Goal: Find specific page/section: Find specific page/section

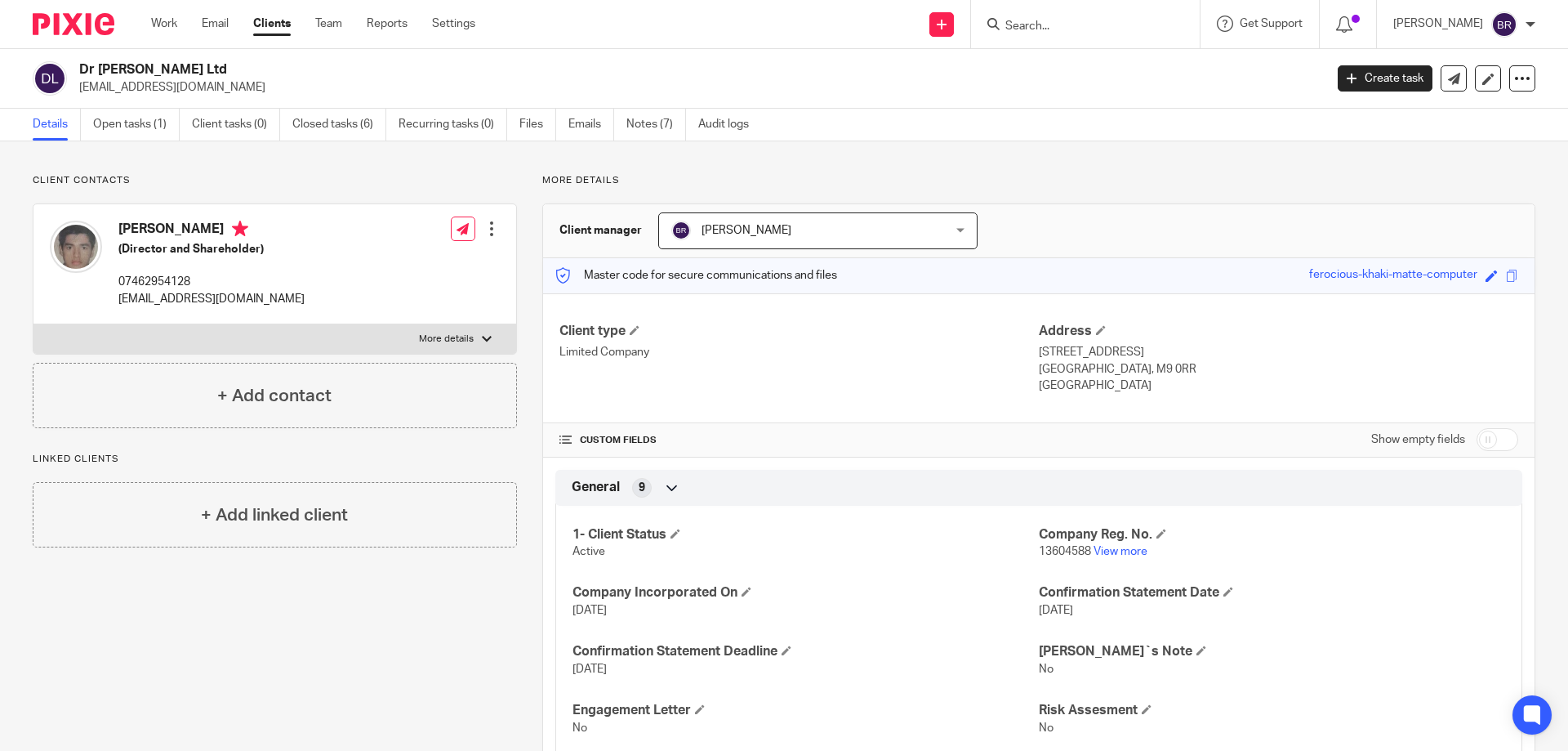
click at [1114, 25] on input "Search" at bounding box center [1076, 27] width 147 height 15
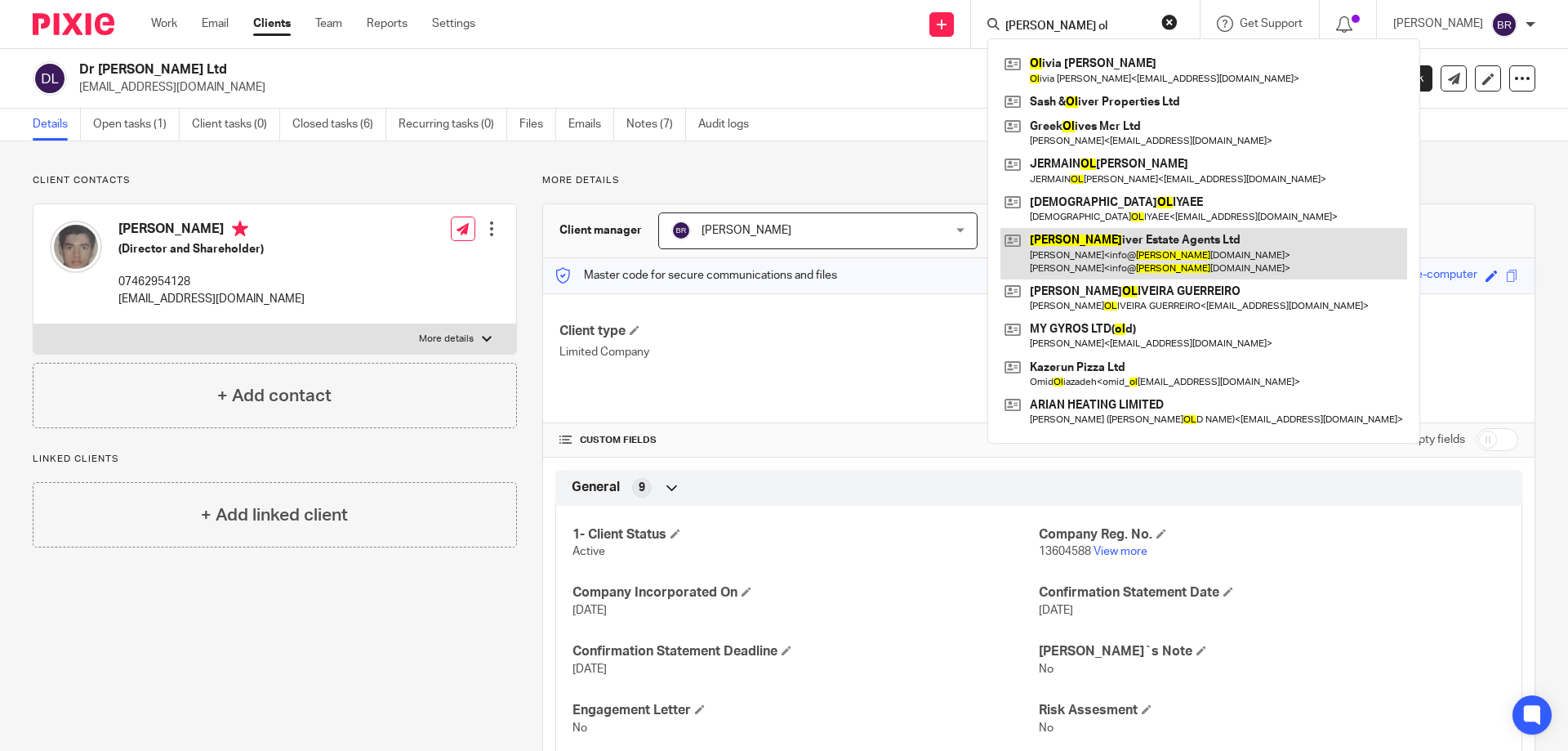
type input "[PERSON_NAME] ol"
click at [1170, 248] on link at bounding box center [1204, 253] width 407 height 51
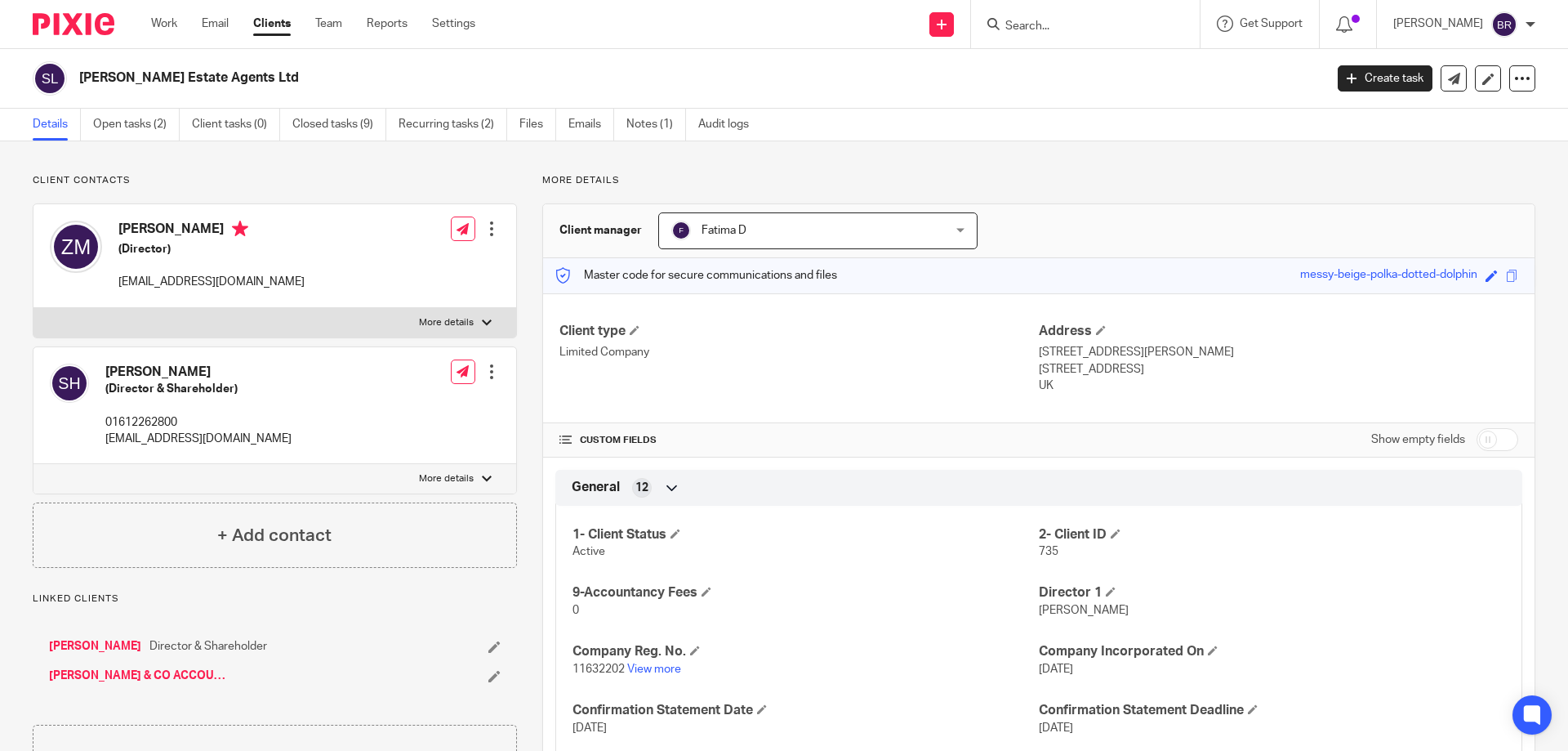
click at [134, 676] on link "[PERSON_NAME] & CO ACCOUNTANTS LIVERPOOL LIMITED" at bounding box center [139, 675] width 181 height 17
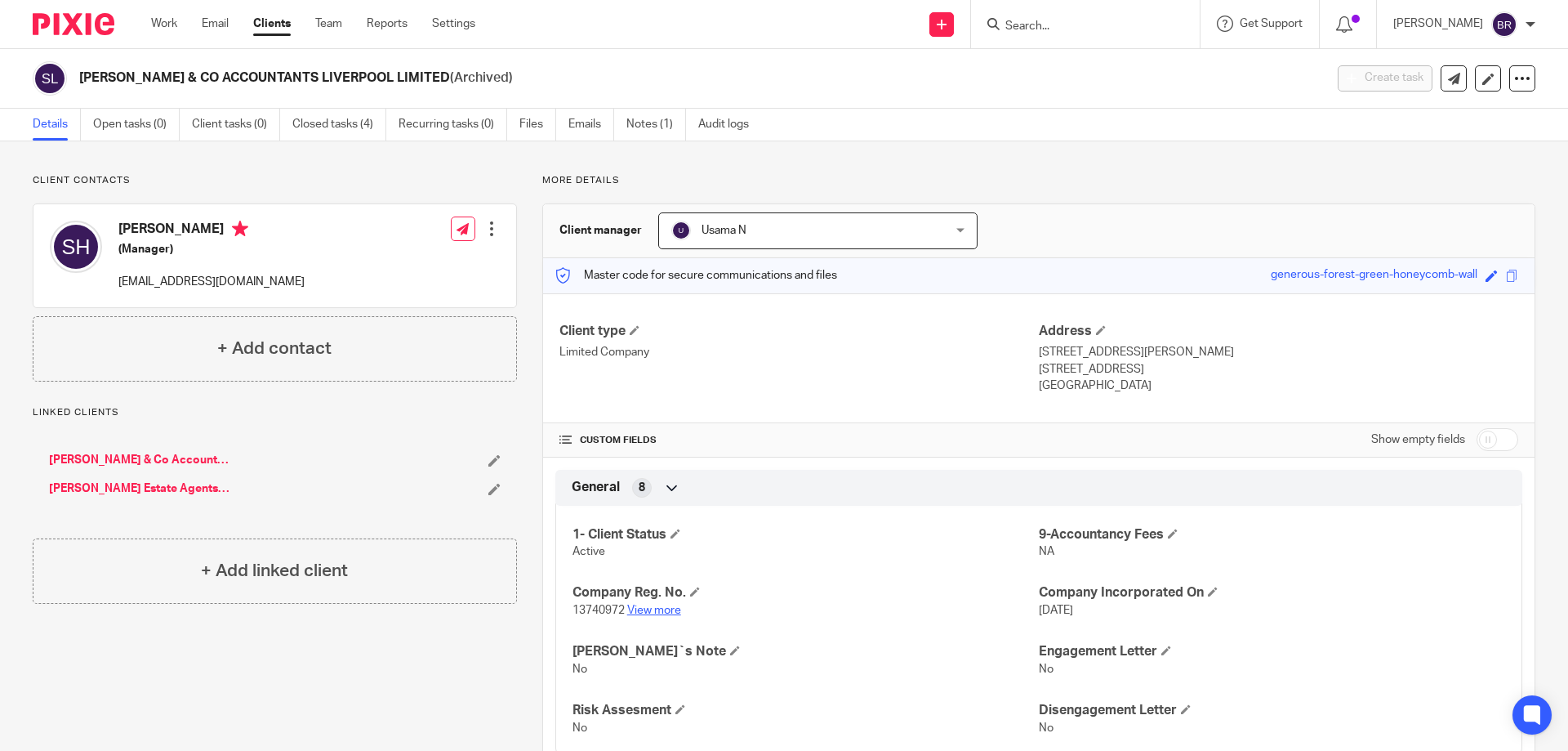
click at [641, 610] on link "View more" at bounding box center [654, 610] width 53 height 11
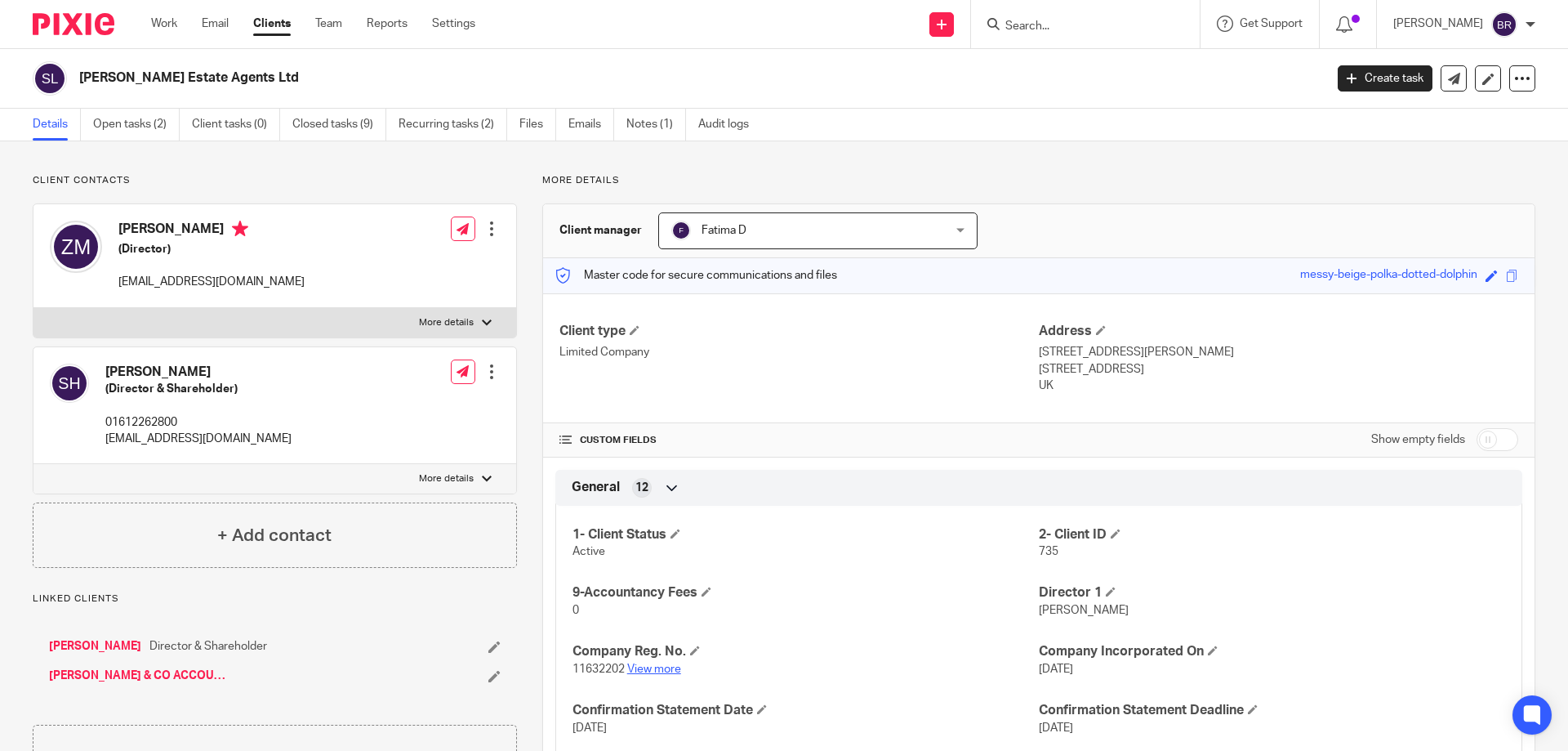
click at [644, 663] on link "View more" at bounding box center [654, 669] width 53 height 11
click at [672, 137] on link "Notes (1)" at bounding box center [656, 125] width 60 height 32
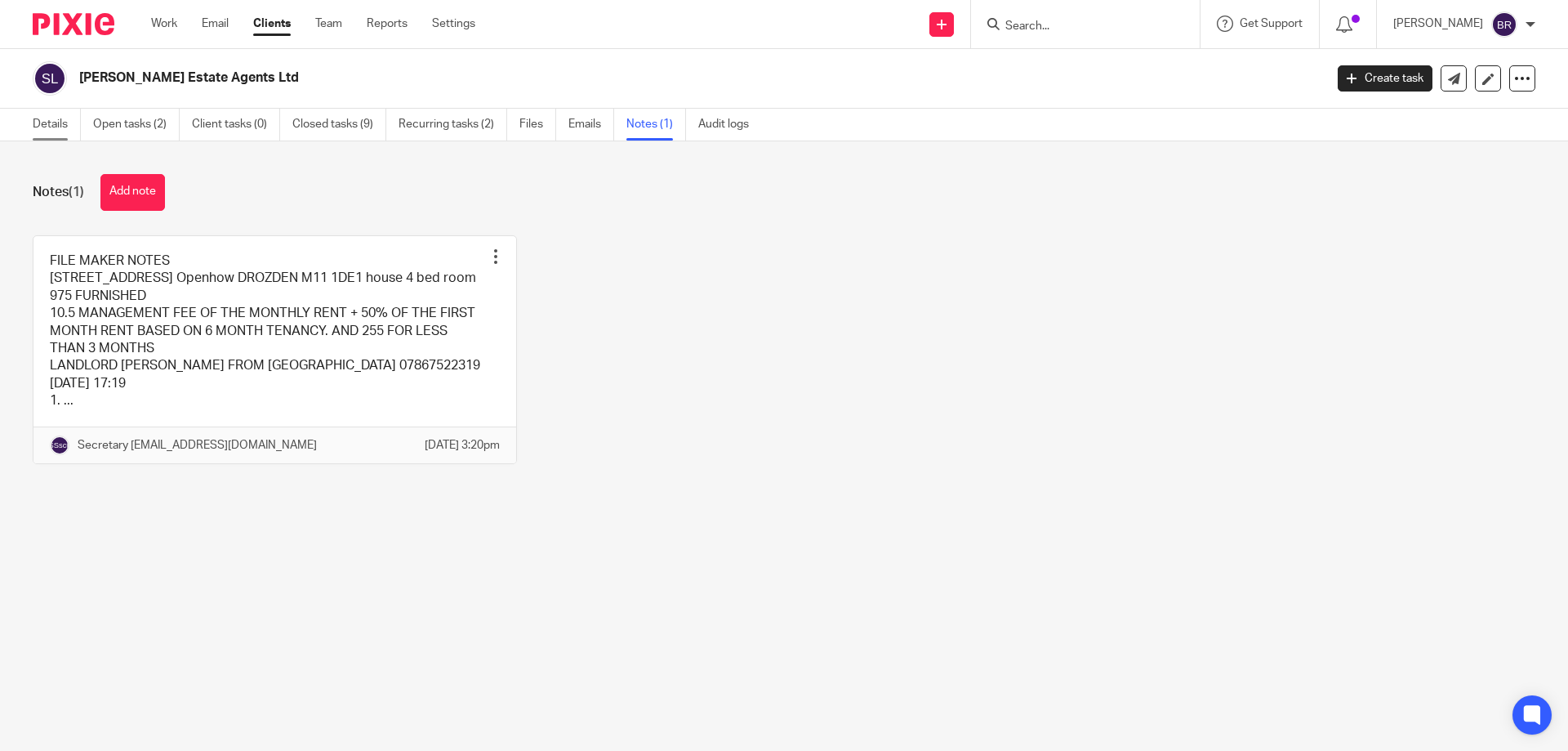
click at [49, 117] on link "Details" at bounding box center [56, 125] width 48 height 32
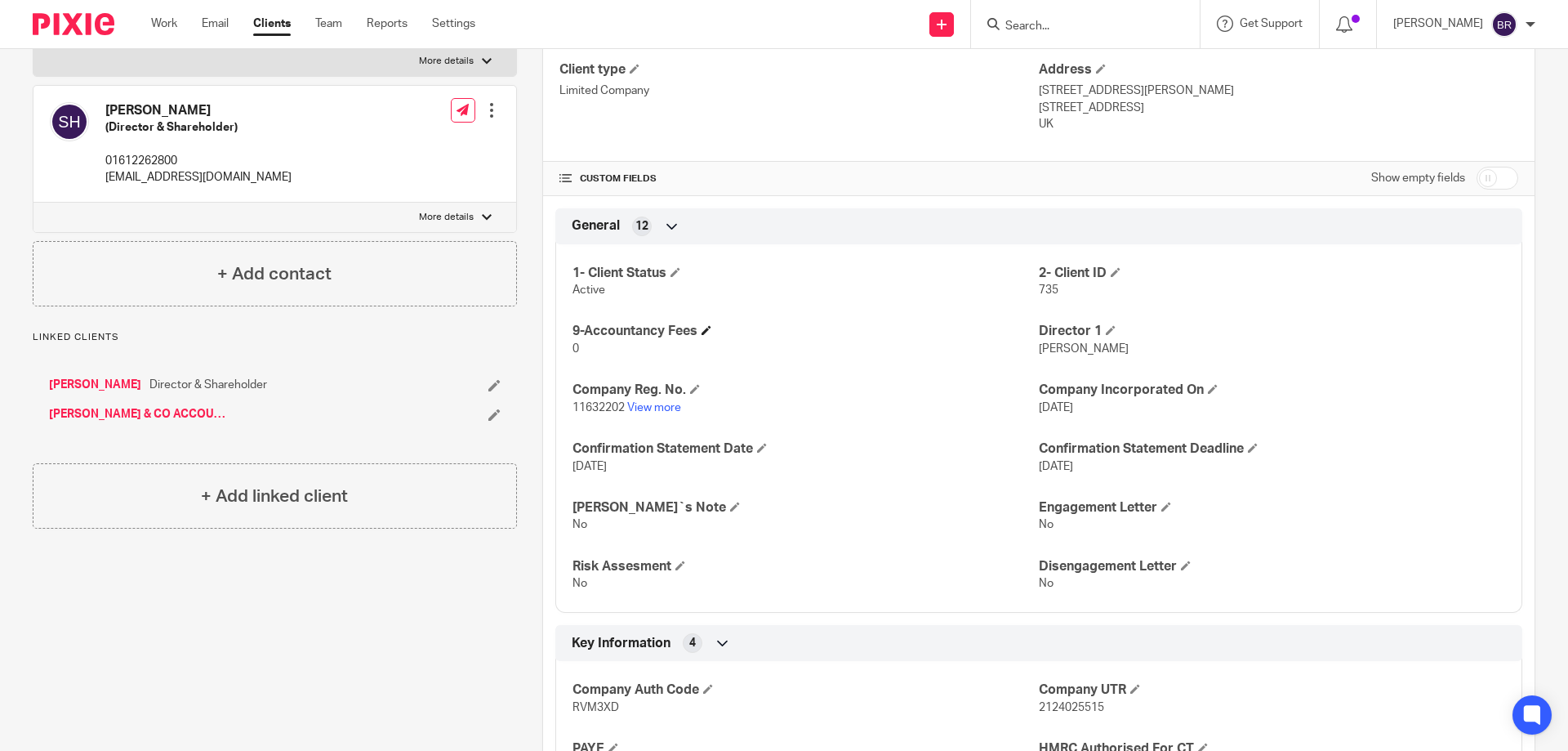
scroll to position [327, 0]
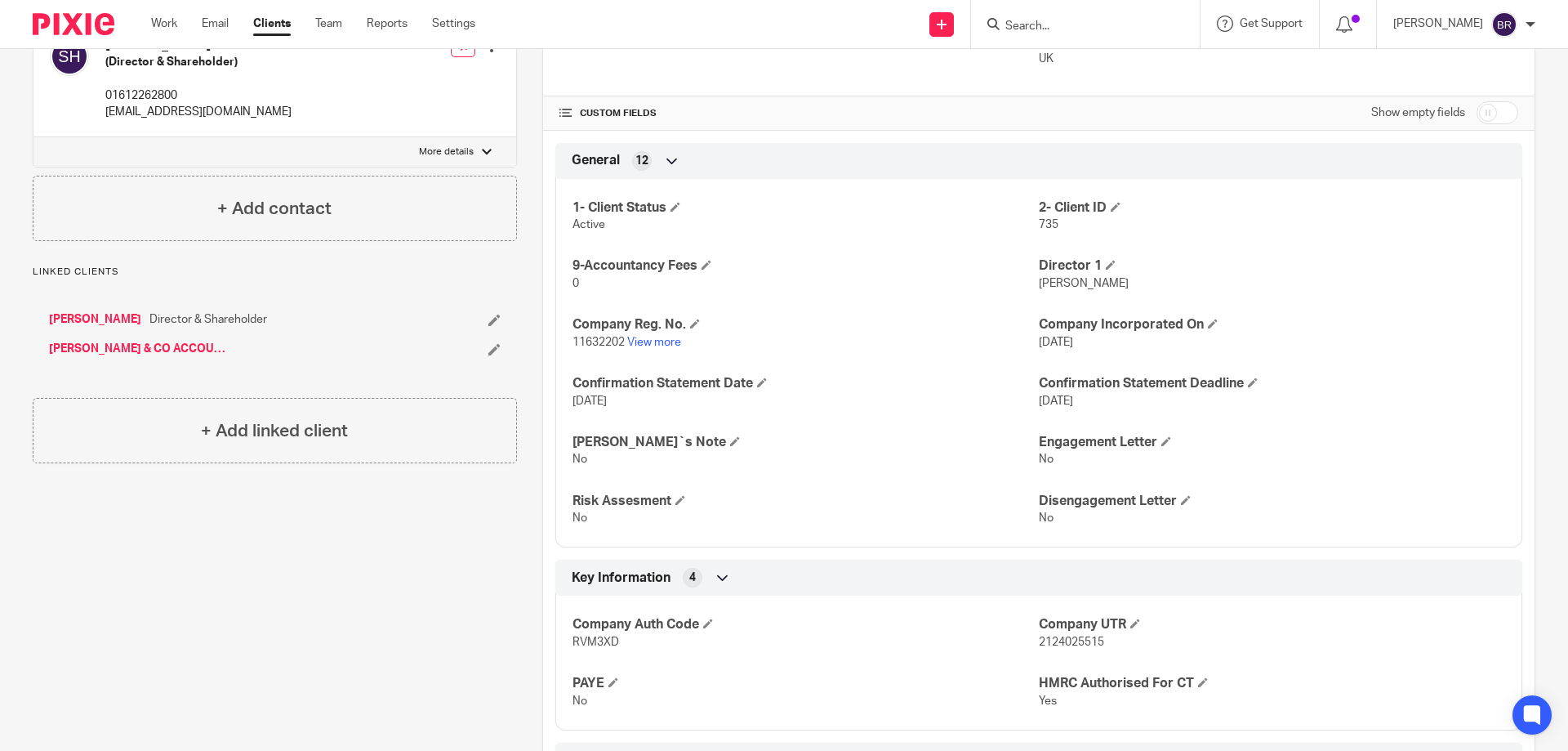
click at [642, 334] on p "11632202 View more" at bounding box center [806, 342] width 467 height 17
